Goal: Transaction & Acquisition: Purchase product/service

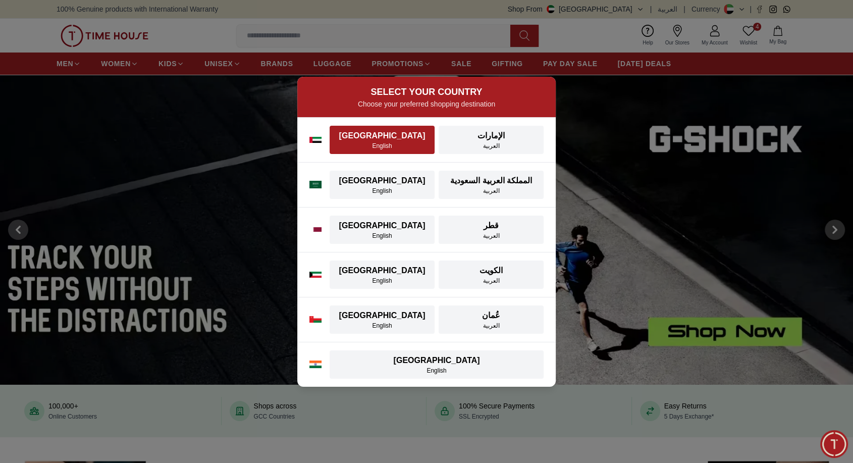
click at [390, 146] on div "English" at bounding box center [382, 146] width 93 height 8
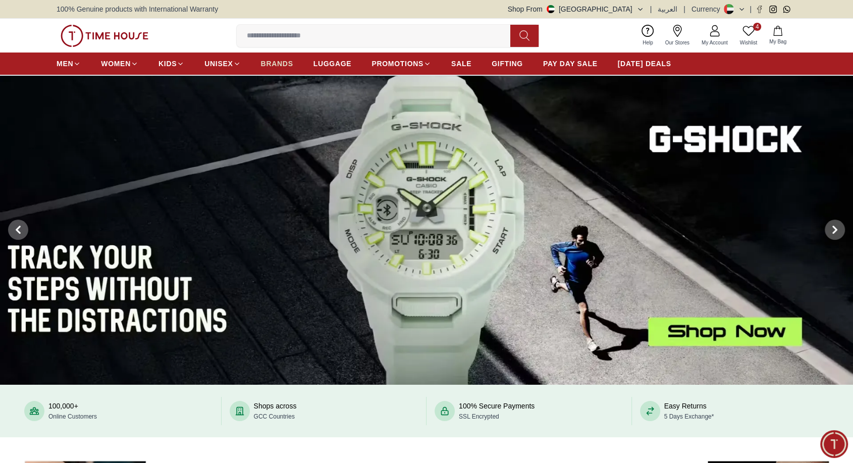
click at [281, 62] on span "BRANDS" at bounding box center [277, 64] width 32 height 10
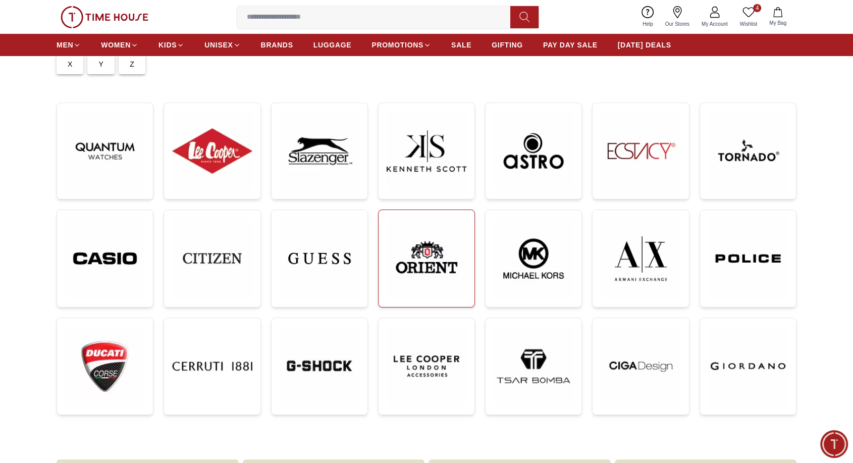
scroll to position [116, 0]
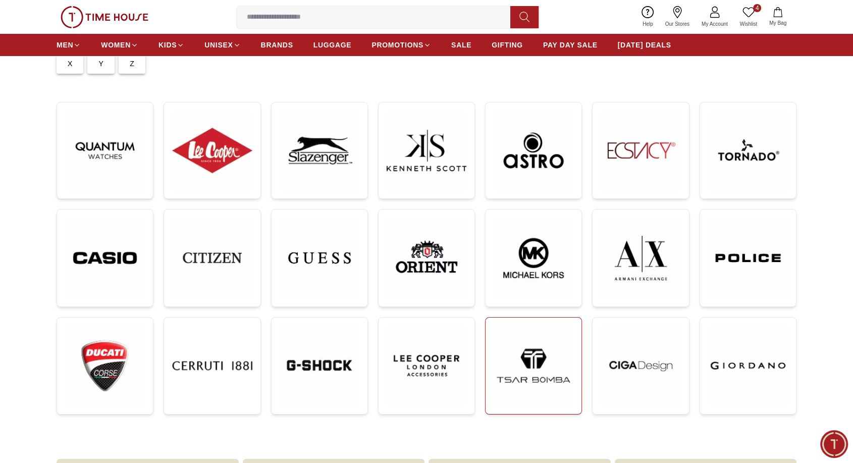
click at [536, 373] on img at bounding box center [533, 365] width 80 height 80
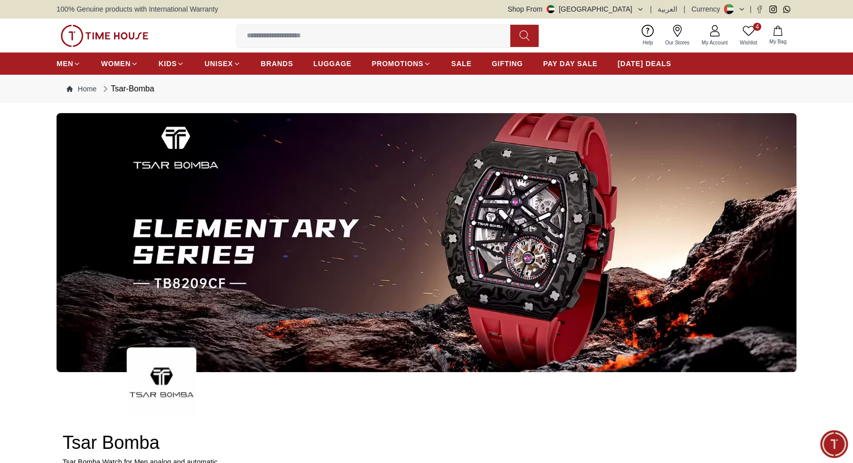
click at [633, 4] on button "Shop From [GEOGRAPHIC_DATA]" at bounding box center [576, 9] width 136 height 10
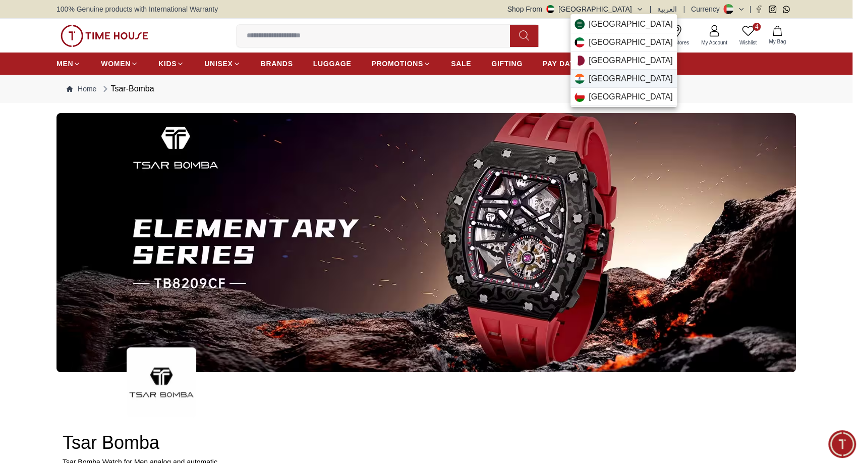
click at [600, 74] on span "[GEOGRAPHIC_DATA]" at bounding box center [631, 79] width 84 height 12
